Goal: Information Seeking & Learning: Learn about a topic

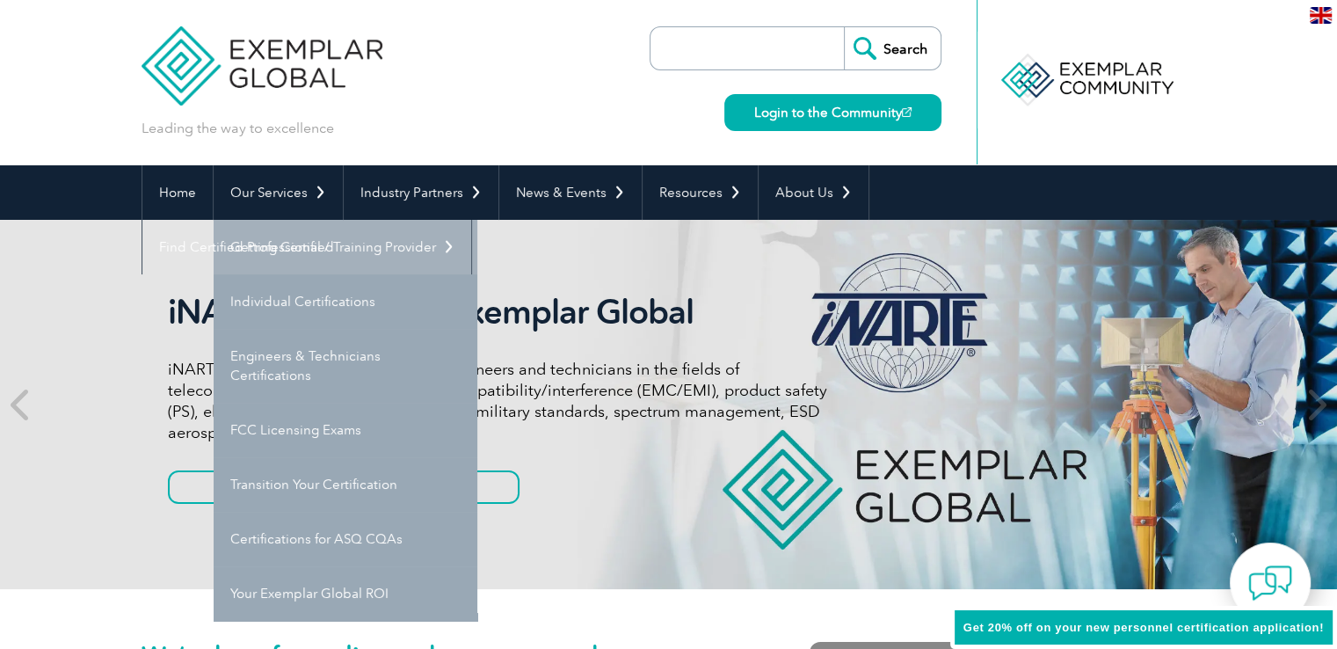
click at [271, 237] on link "Getting Certified" at bounding box center [346, 247] width 264 height 55
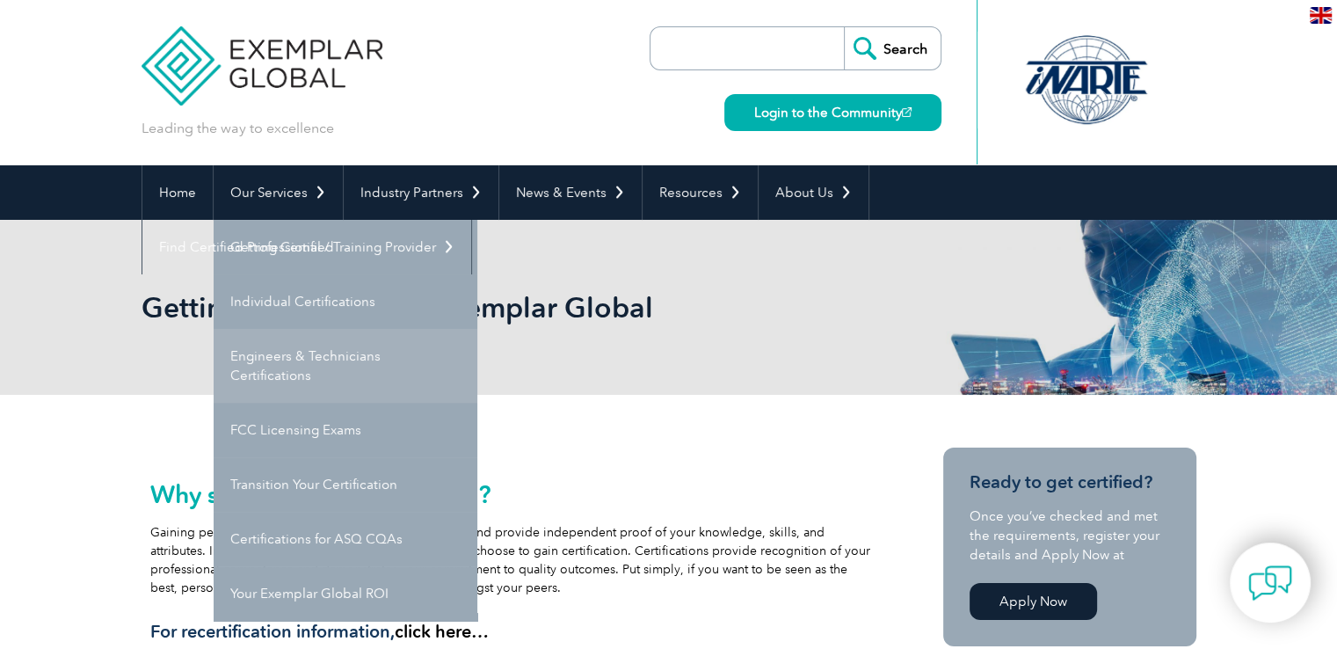
click at [337, 360] on link "Engineers & Technicians Certifications" at bounding box center [346, 366] width 264 height 74
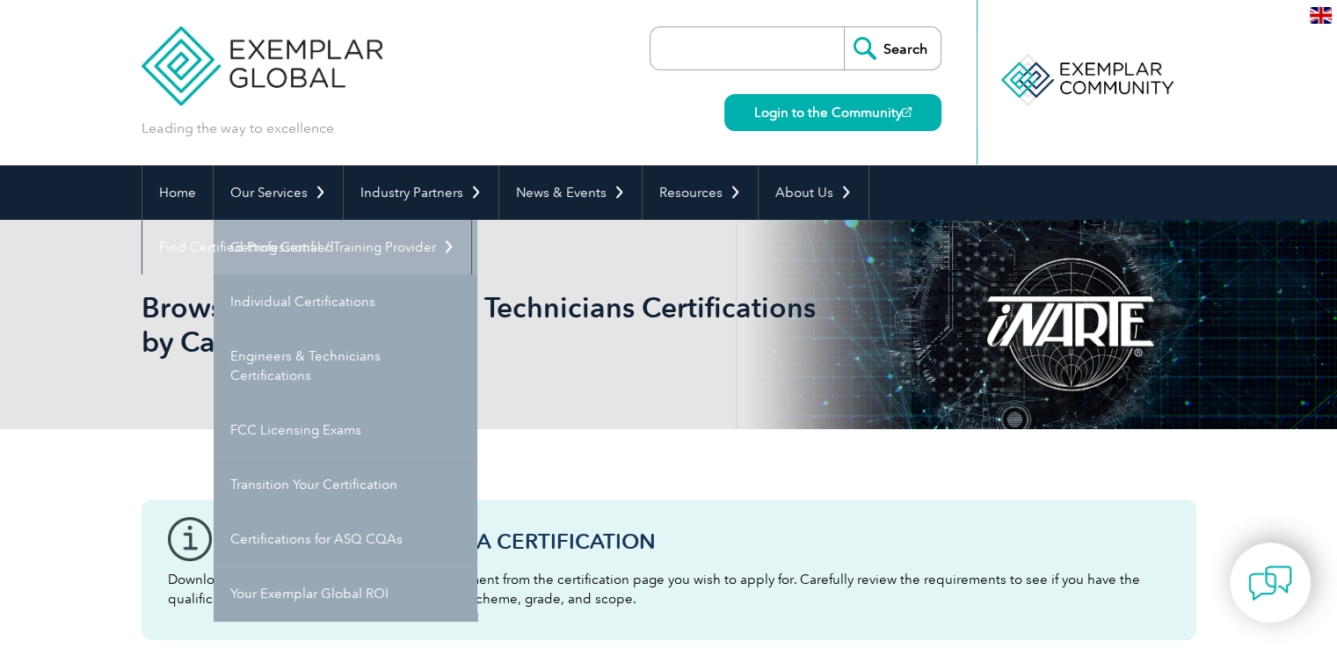
click at [324, 246] on link "Getting Certified" at bounding box center [346, 247] width 264 height 55
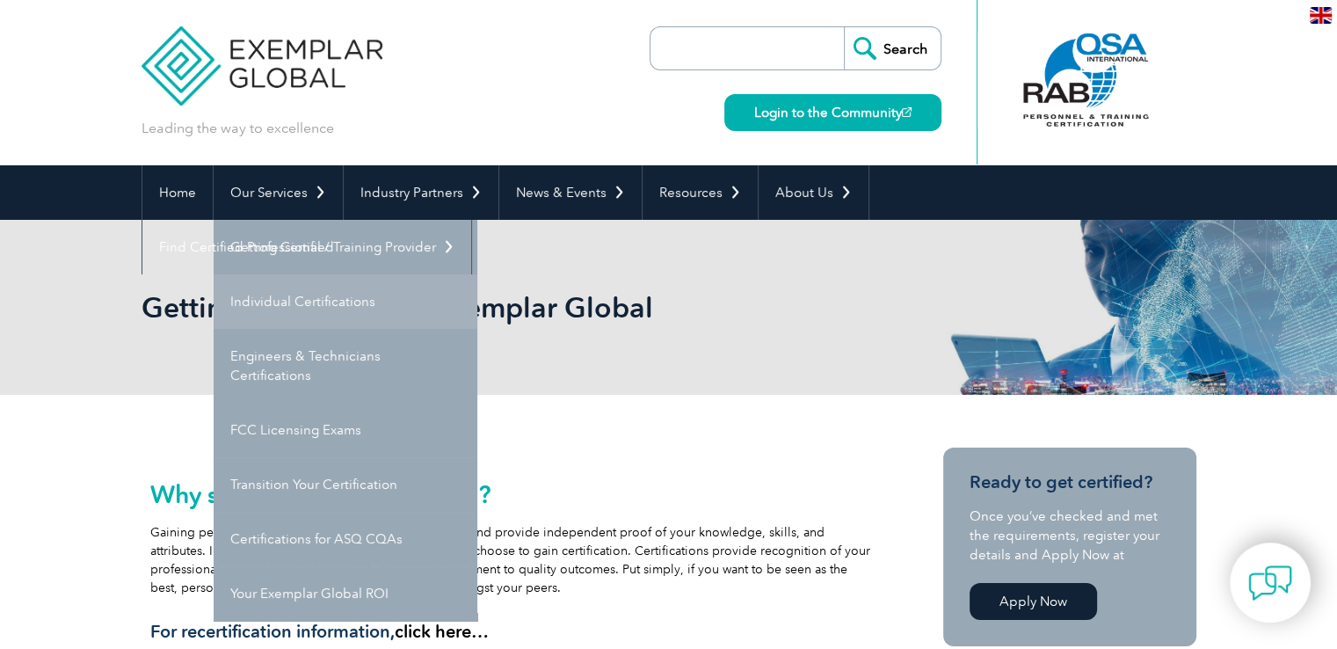
click at [311, 304] on link "Individual Certifications" at bounding box center [346, 301] width 264 height 55
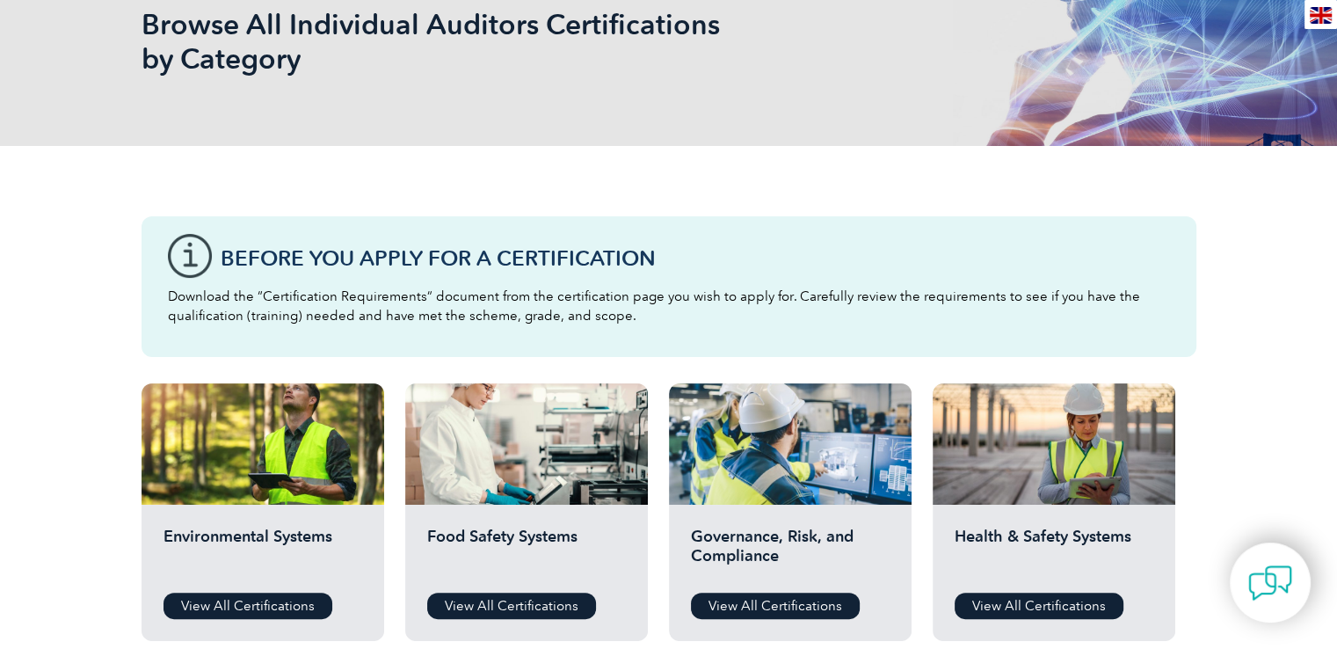
scroll to position [88, 0]
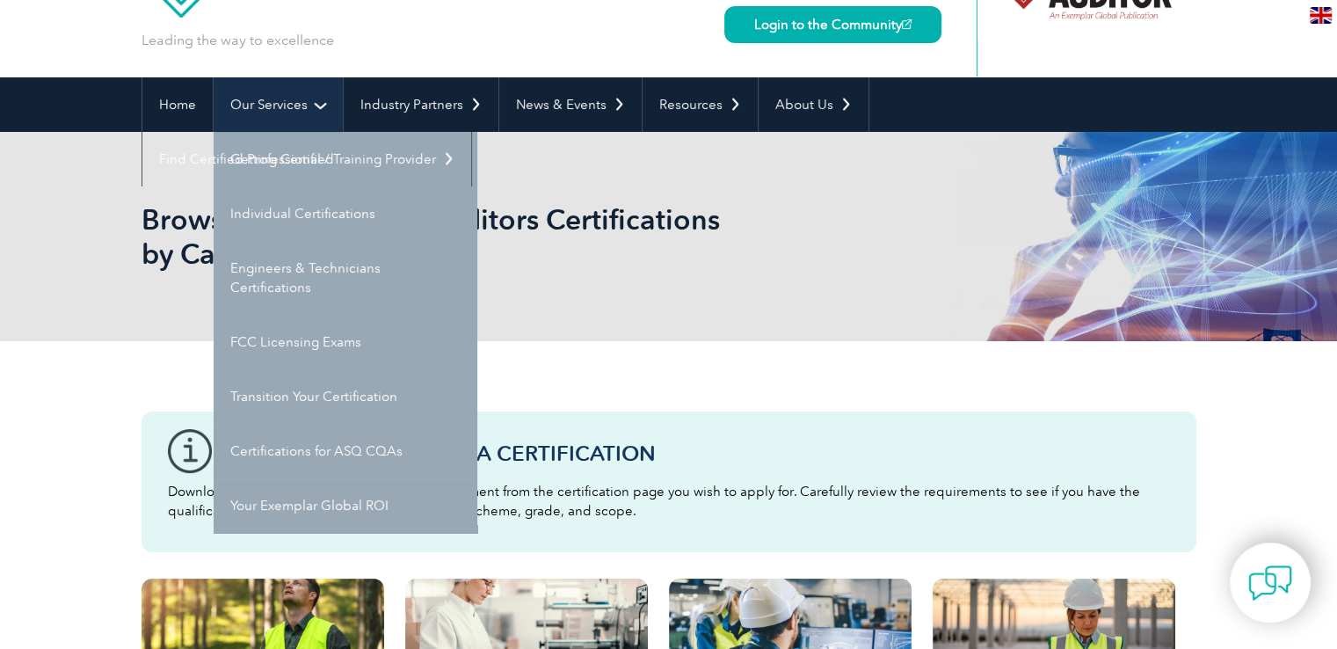
click at [312, 99] on link "Our Services" at bounding box center [278, 104] width 129 height 55
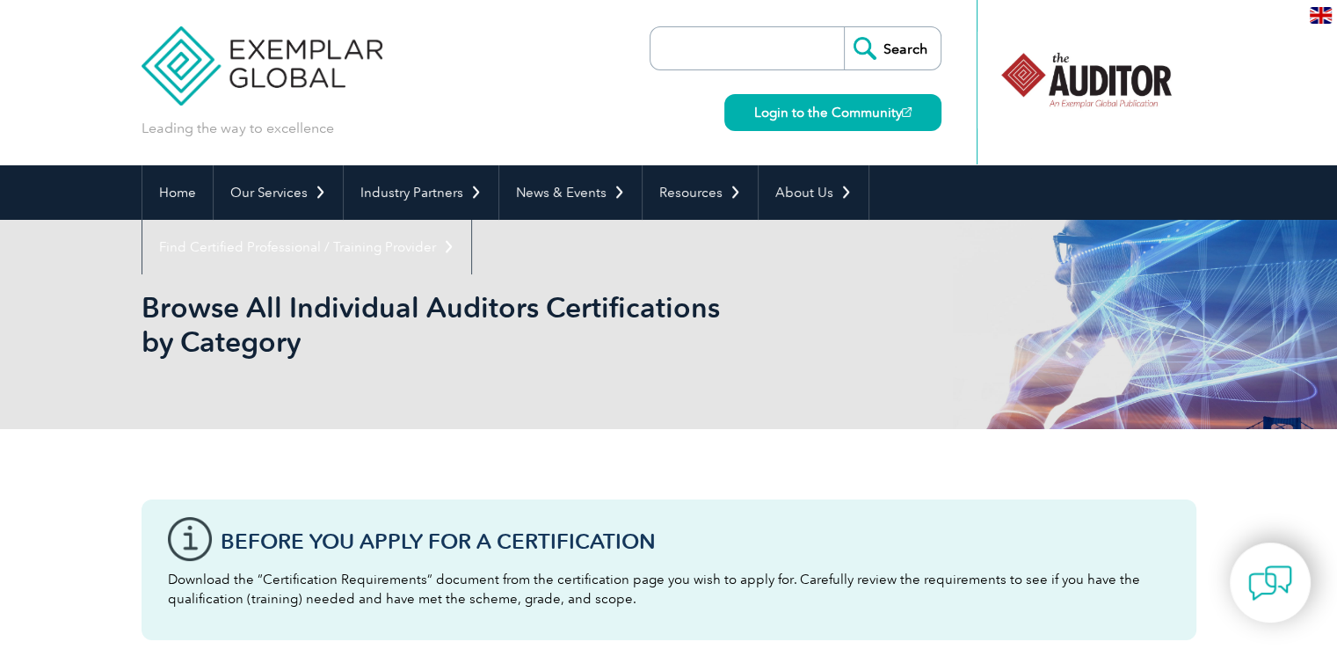
click at [312, 101] on img at bounding box center [263, 53] width 242 height 106
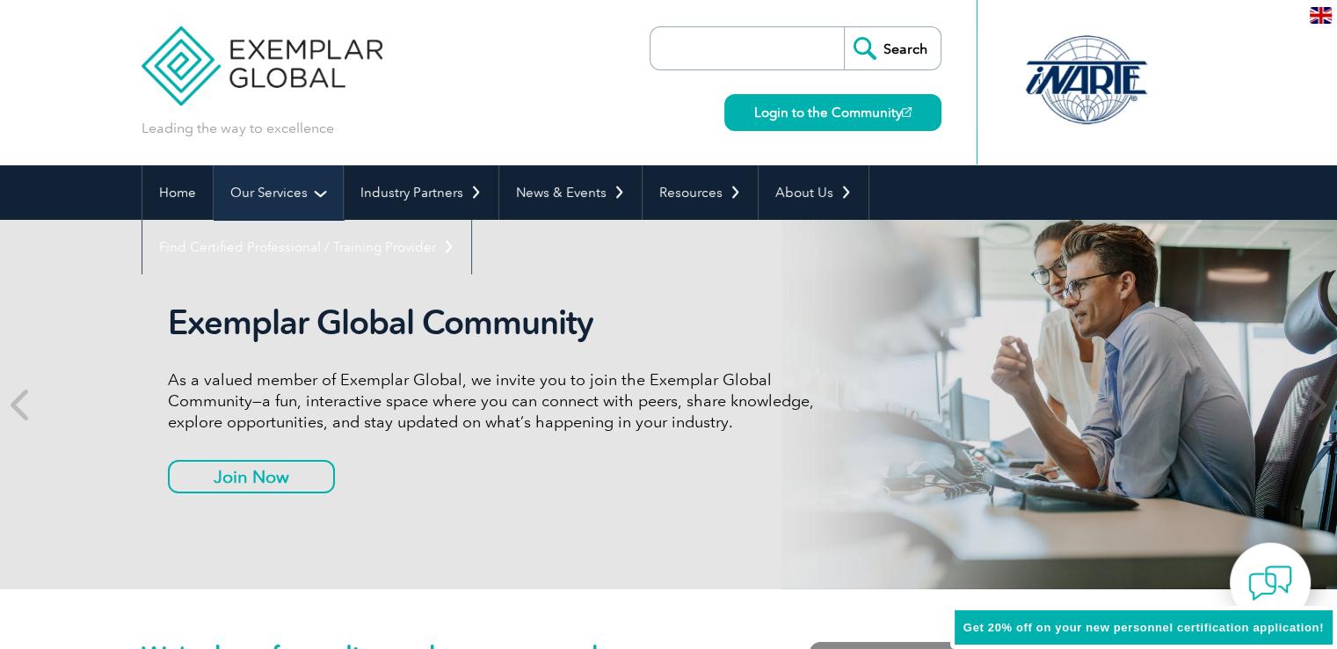
click at [318, 189] on link "Our Services" at bounding box center [278, 192] width 129 height 55
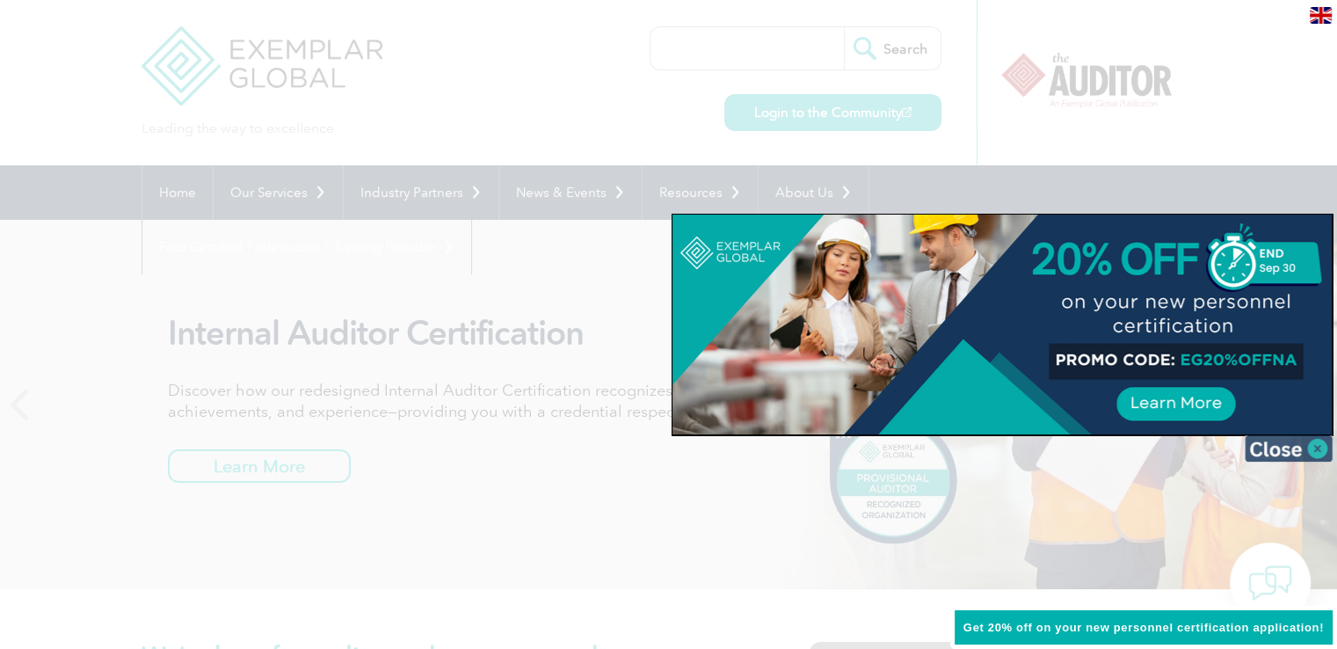
click at [1319, 444] on img at bounding box center [1289, 448] width 88 height 26
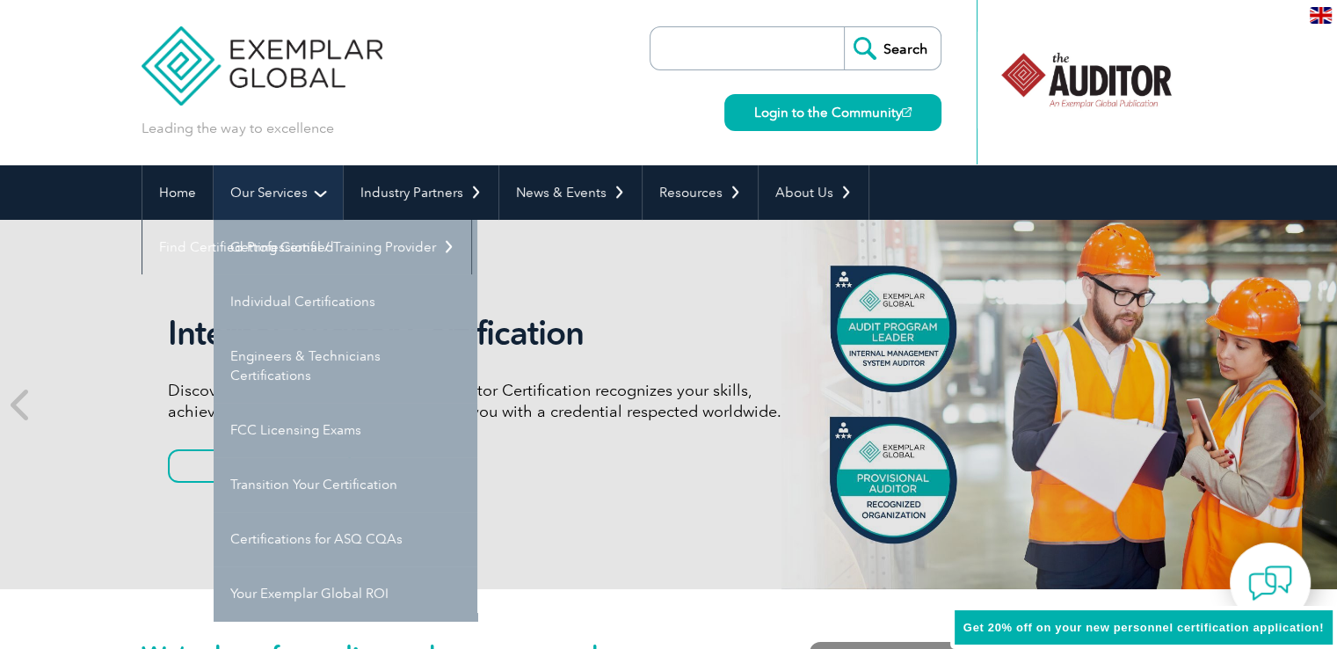
click at [313, 194] on link "Our Services" at bounding box center [278, 192] width 129 height 55
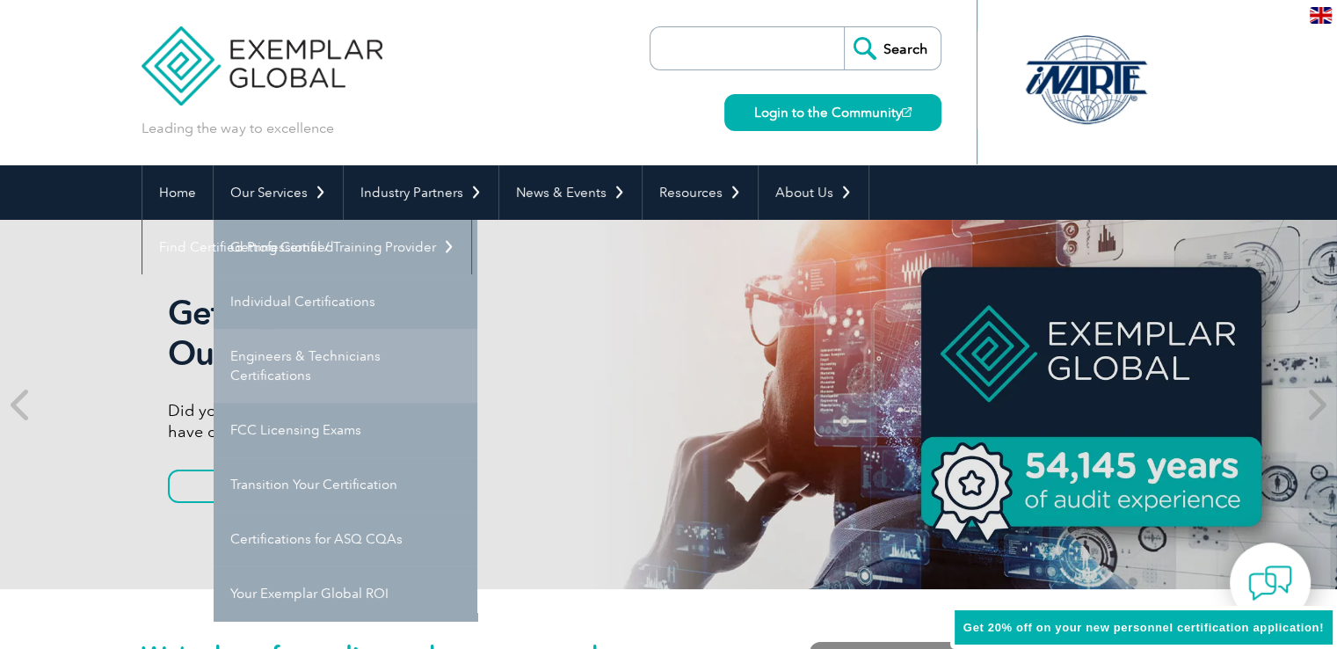
click at [390, 358] on link "Engineers & Technicians Certifications" at bounding box center [346, 366] width 264 height 74
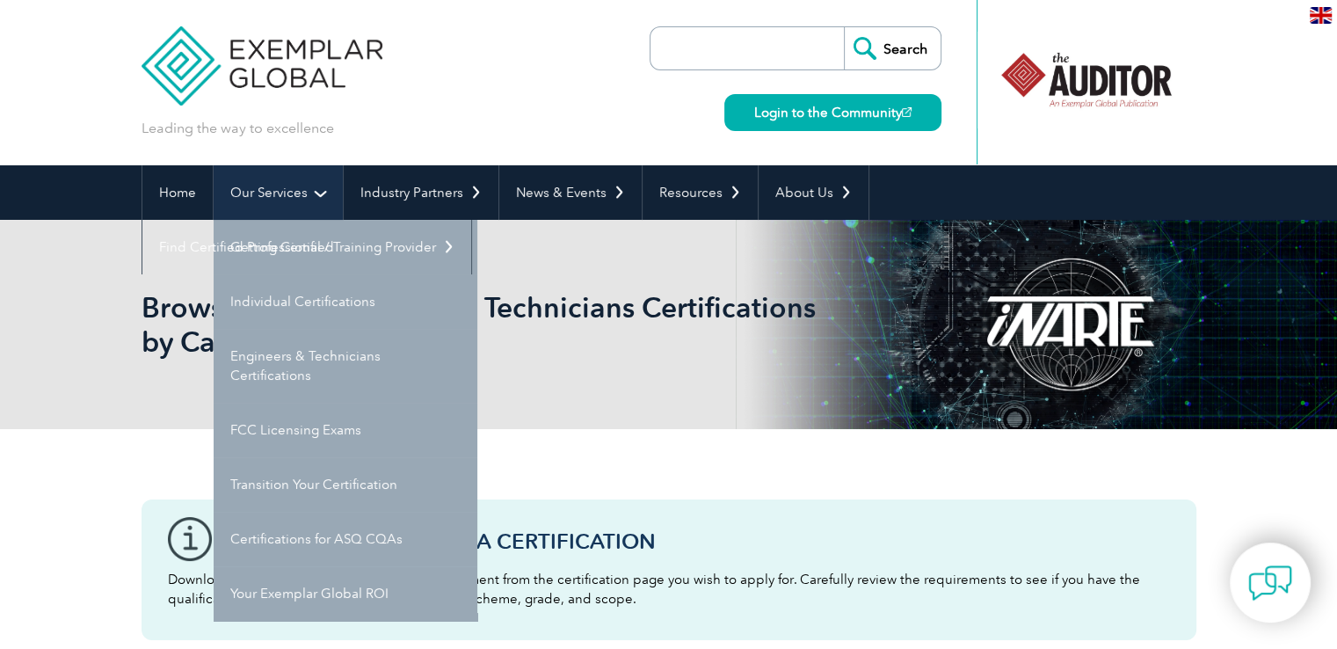
click at [327, 190] on link "Our Services" at bounding box center [278, 192] width 129 height 55
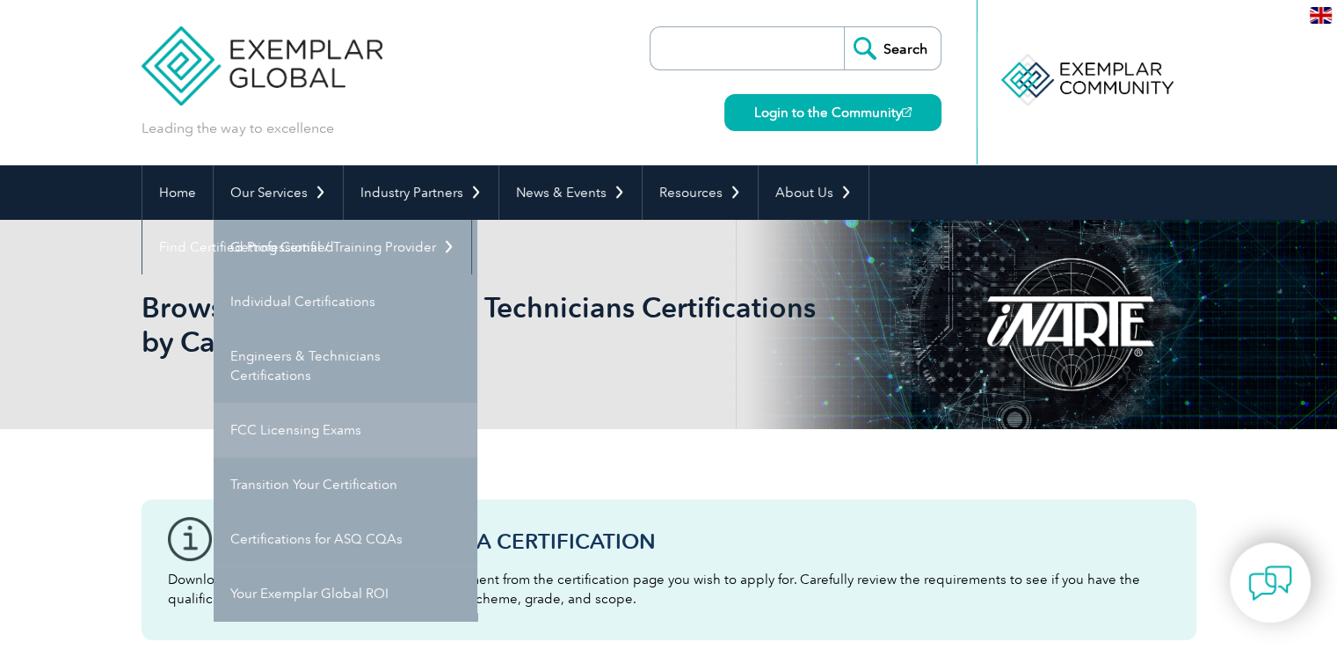
click at [353, 448] on link "FCC Licensing Exams" at bounding box center [346, 430] width 264 height 55
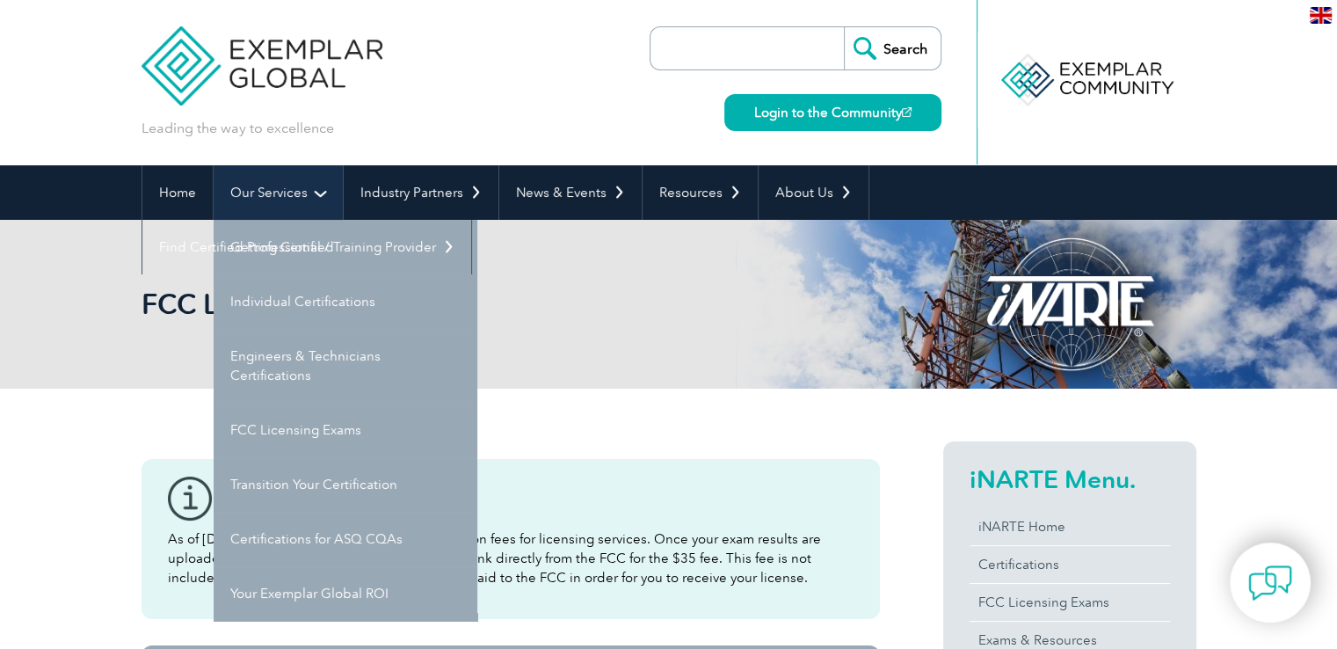
click at [302, 183] on link "Our Services" at bounding box center [278, 192] width 129 height 55
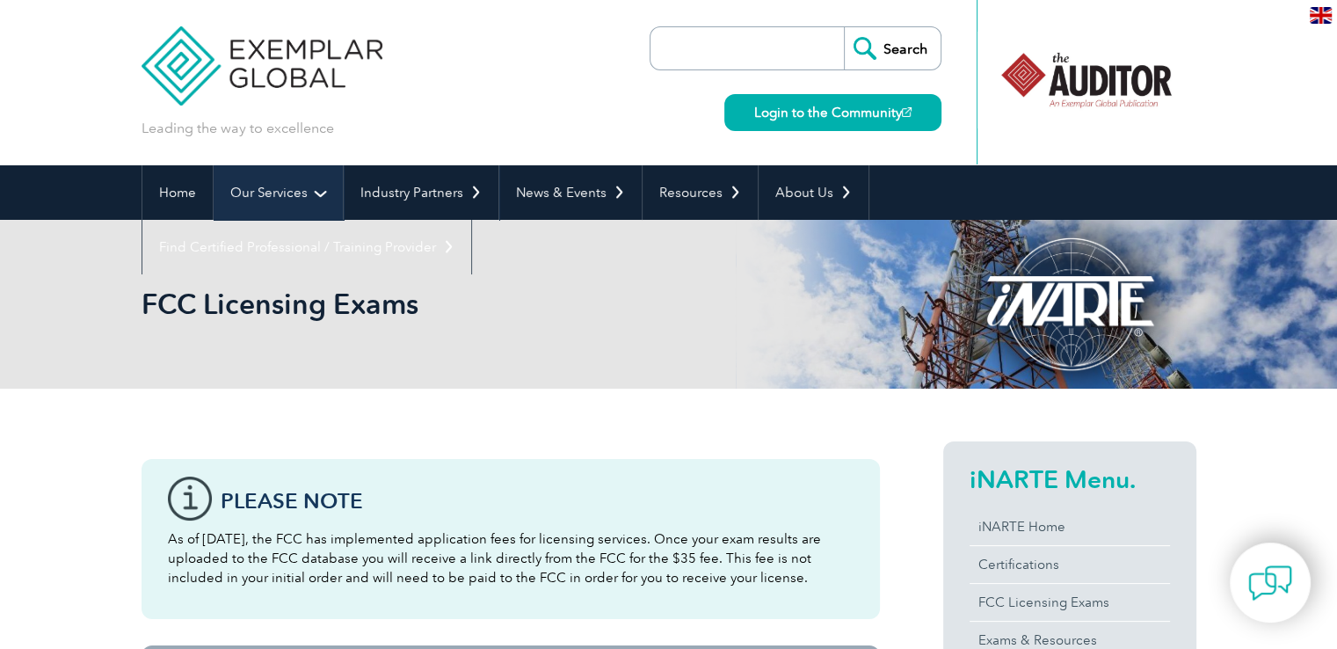
click at [315, 188] on link "Our Services" at bounding box center [278, 192] width 129 height 55
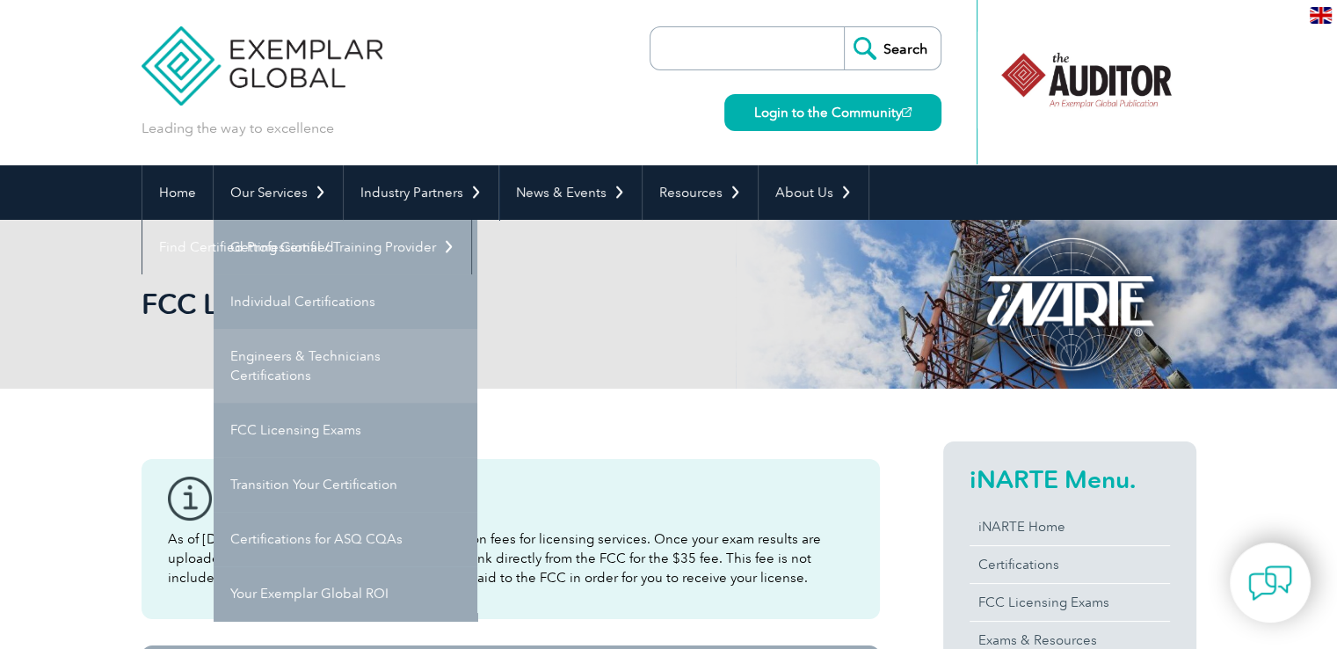
click at [283, 365] on link "Engineers & Technicians Certifications" at bounding box center [346, 366] width 264 height 74
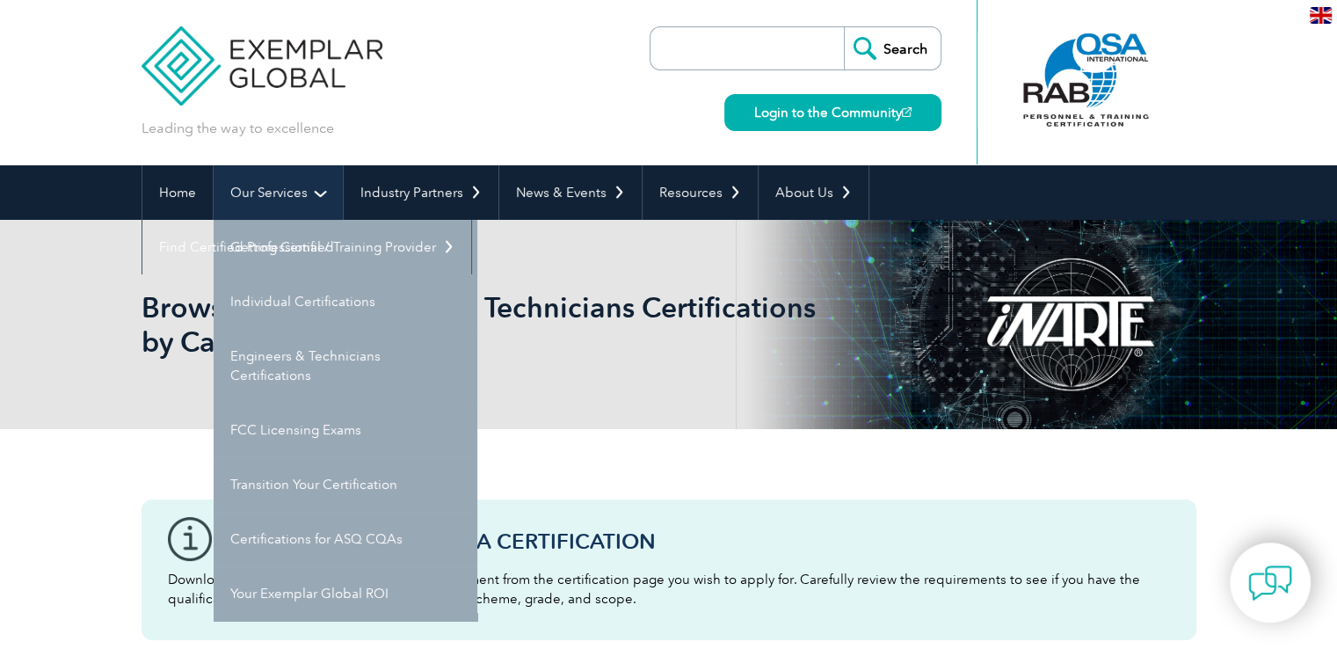
click at [317, 193] on link "Our Services" at bounding box center [278, 192] width 129 height 55
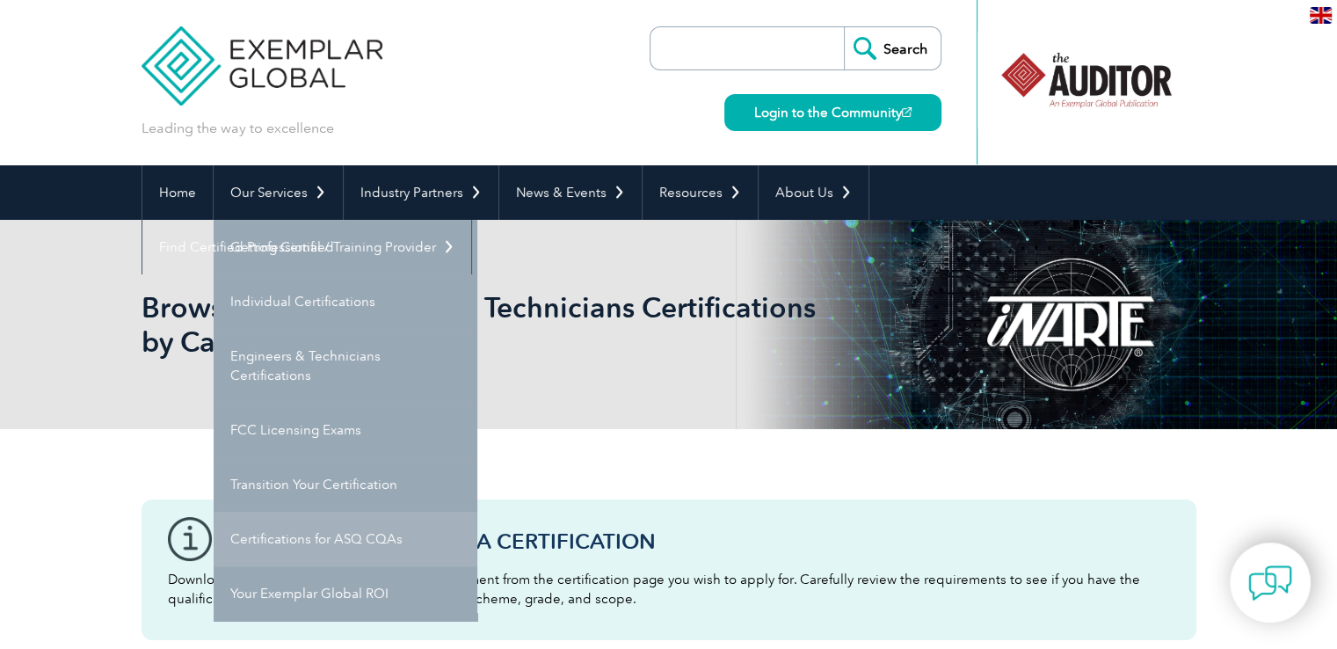
click at [341, 535] on link "Certifications for ASQ CQAs" at bounding box center [346, 539] width 264 height 55
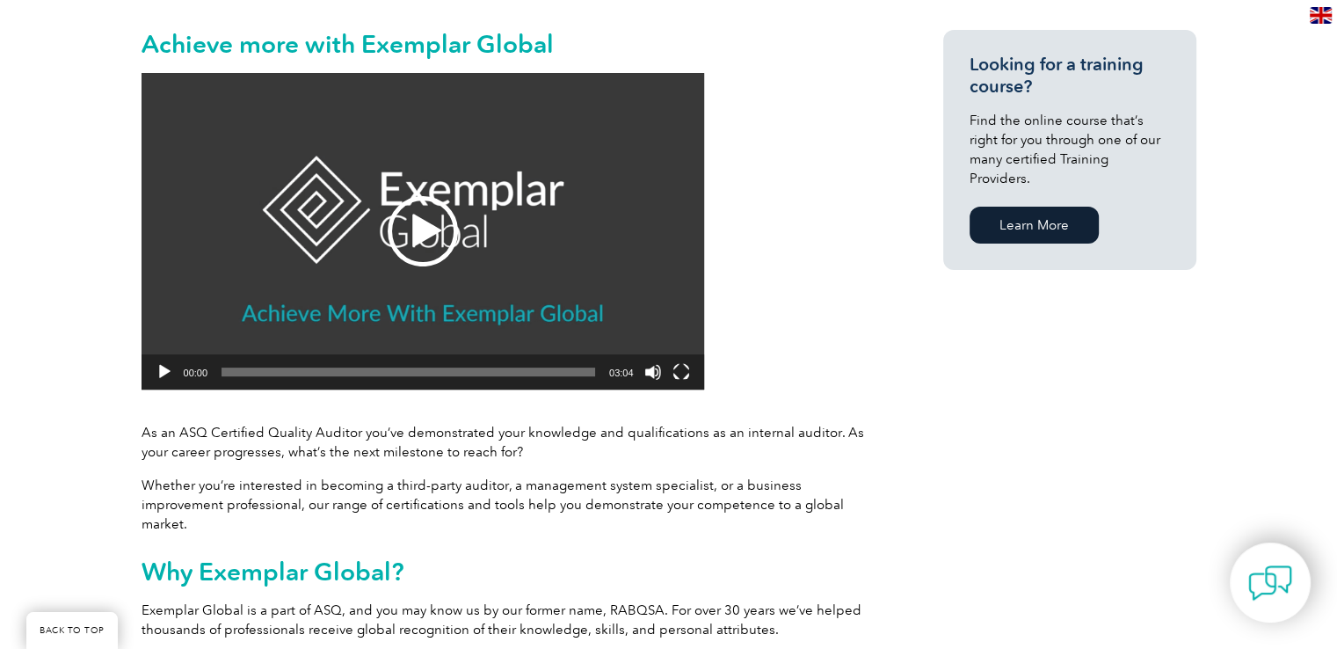
scroll to position [252, 0]
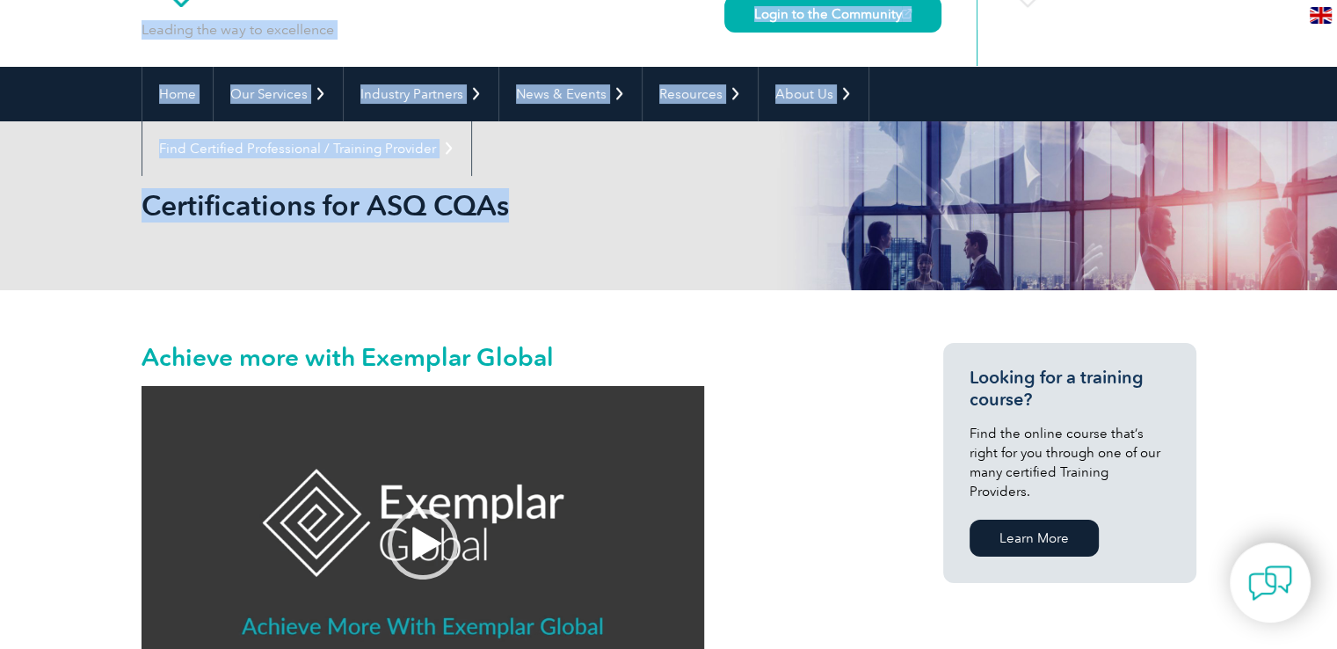
drag, startPoint x: 527, startPoint y: 59, endPoint x: 141, endPoint y: 7, distance: 389.5
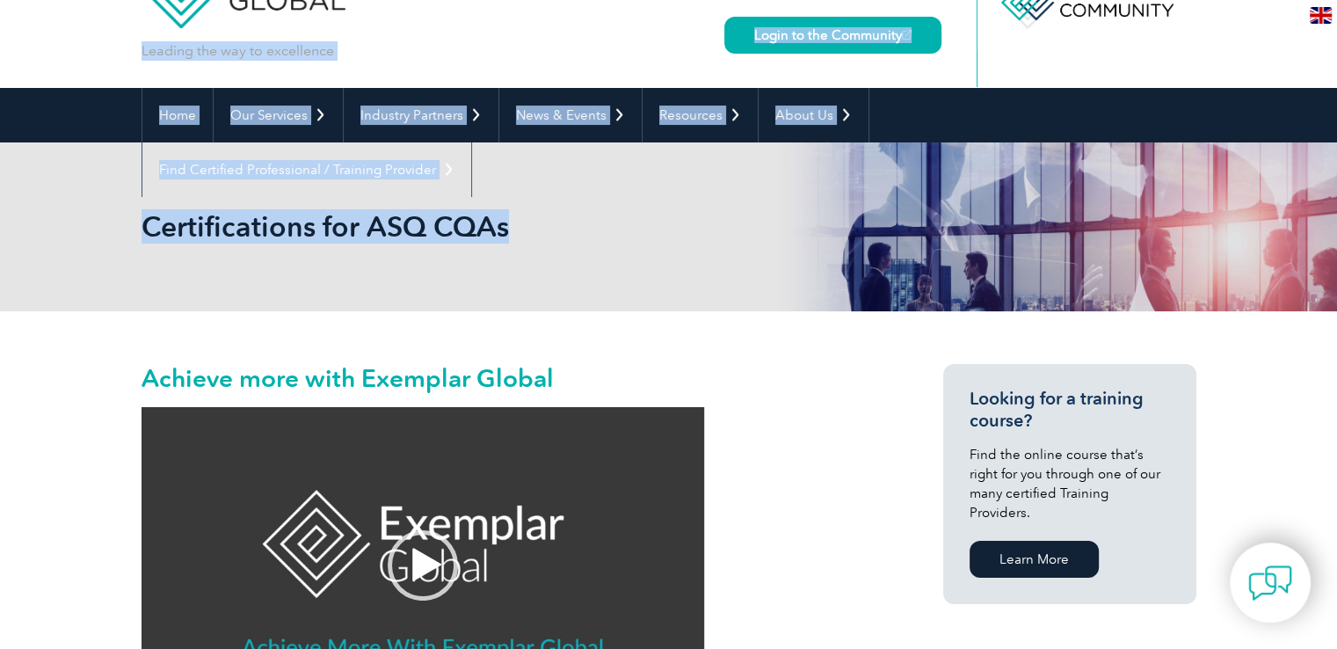
drag, startPoint x: 464, startPoint y: 199, endPoint x: 504, endPoint y: 194, distance: 39.8
click at [464, 198] on div "Certifications for ASQ CQAs" at bounding box center [669, 226] width 1055 height 169
click at [494, 228] on h2 "Certifications for ASQ CQAs" at bounding box center [511, 227] width 739 height 28
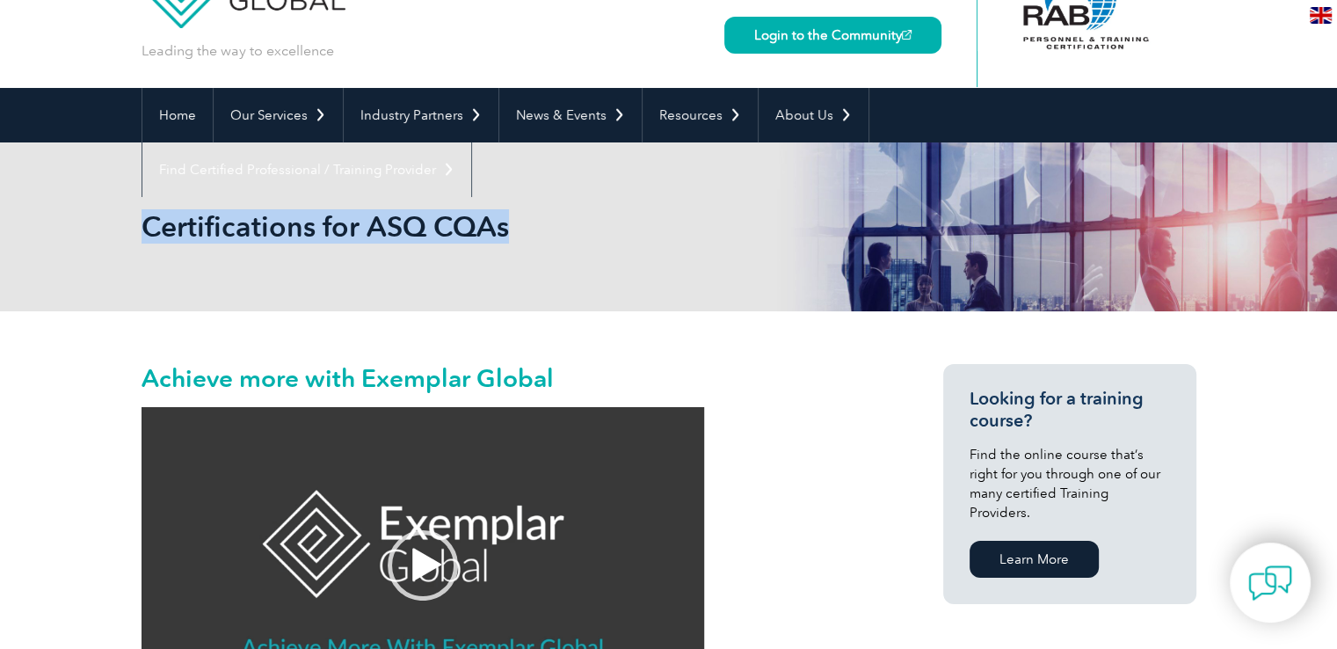
drag, startPoint x: 499, startPoint y: 223, endPoint x: 149, endPoint y: 229, distance: 350.9
click at [149, 229] on h2 "Certifications for ASQ CQAs" at bounding box center [511, 227] width 739 height 28
copy h2 "Certifications for ASQ CQAs"
